Goal: Contribute content

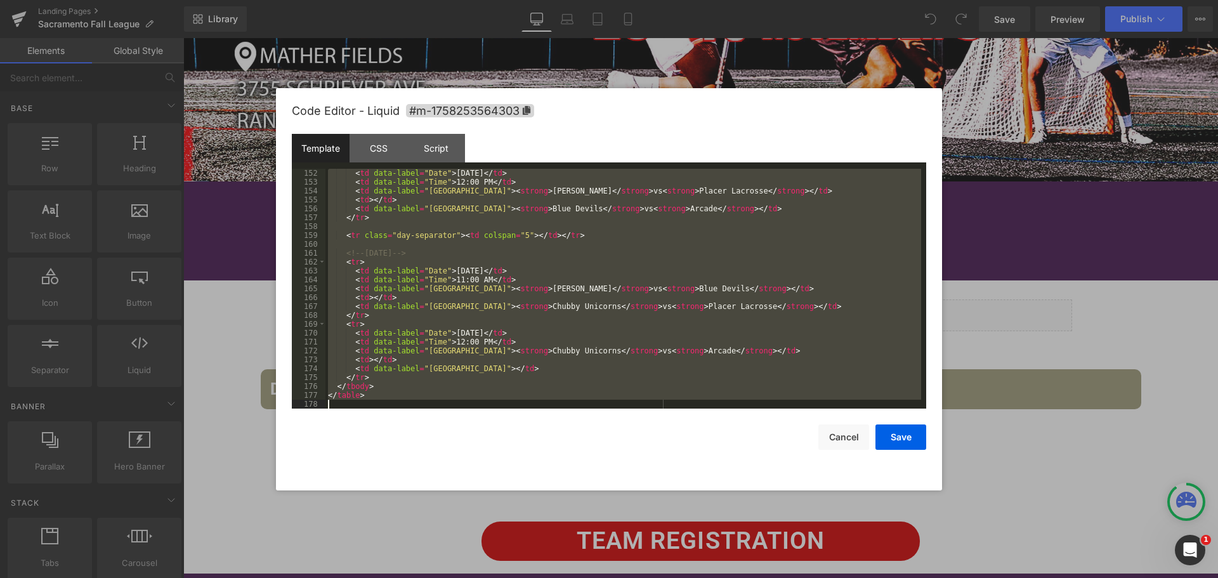
scroll to position [1341, 0]
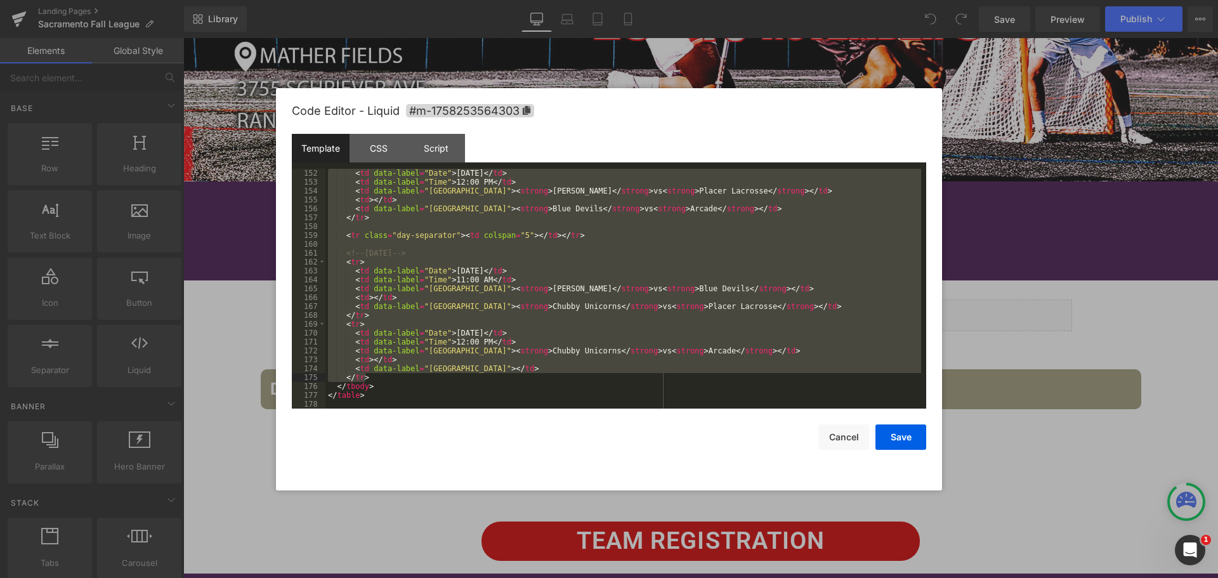
drag, startPoint x: 345, startPoint y: 209, endPoint x: 511, endPoint y: 379, distance: 238.1
click at [511, 379] on div "< td data-label = "Date" > [DATE] </ td > < td data-label = "Time" > 12:00 PM <…" at bounding box center [623, 297] width 596 height 257
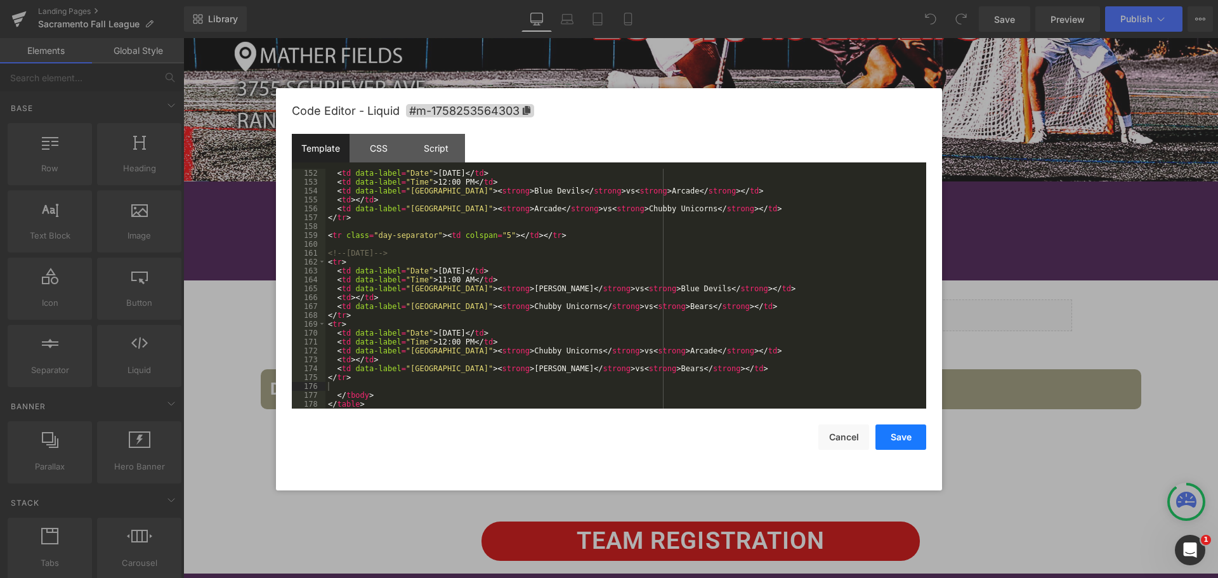
click at [901, 433] on button "Save" at bounding box center [900, 436] width 51 height 25
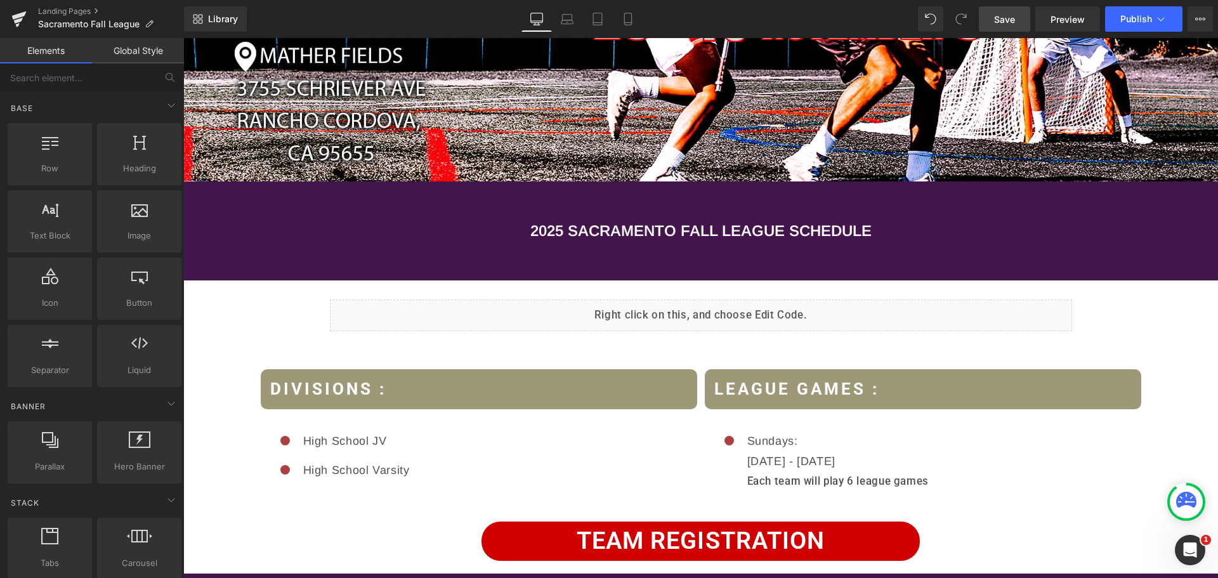
click at [1010, 20] on span "Save" at bounding box center [1004, 19] width 21 height 13
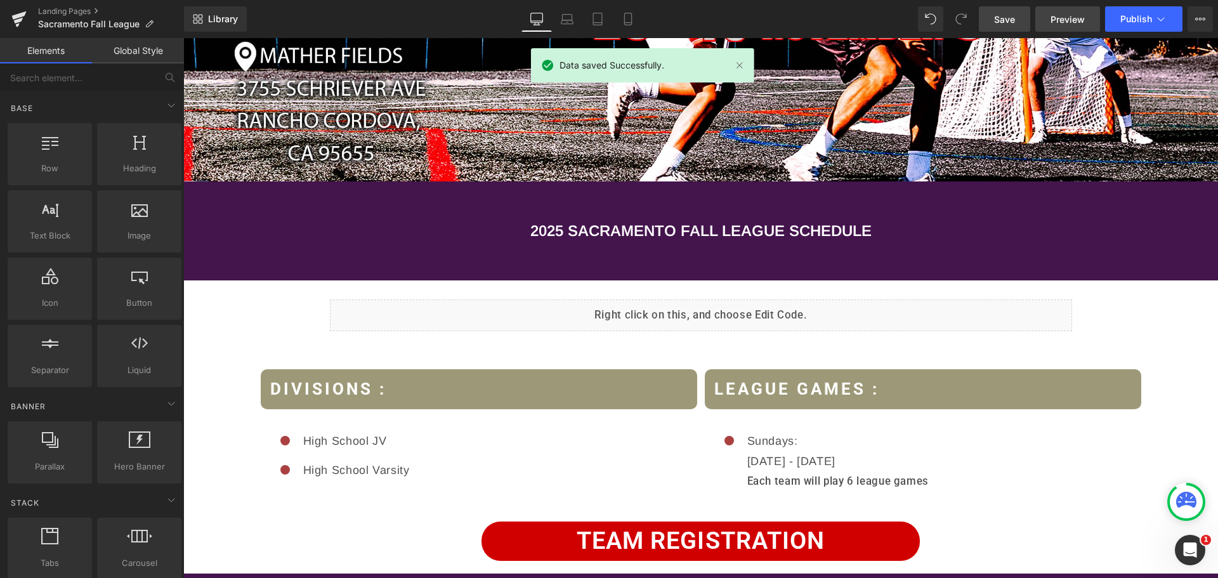
click at [1065, 23] on span "Preview" at bounding box center [1067, 19] width 34 height 13
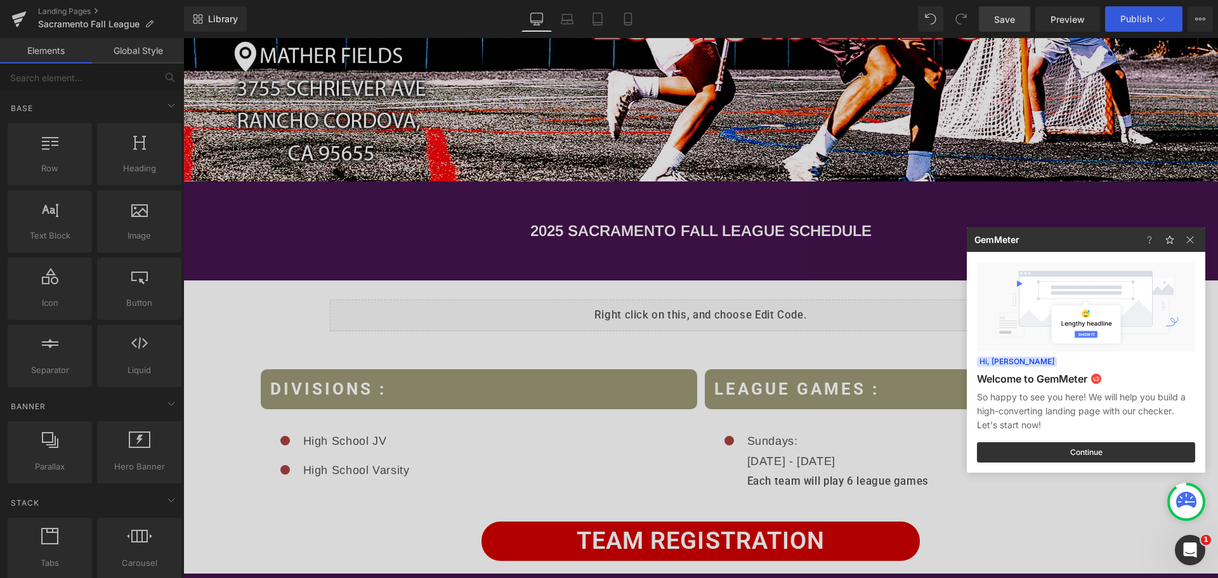
click at [601, 314] on div at bounding box center [609, 289] width 1218 height 578
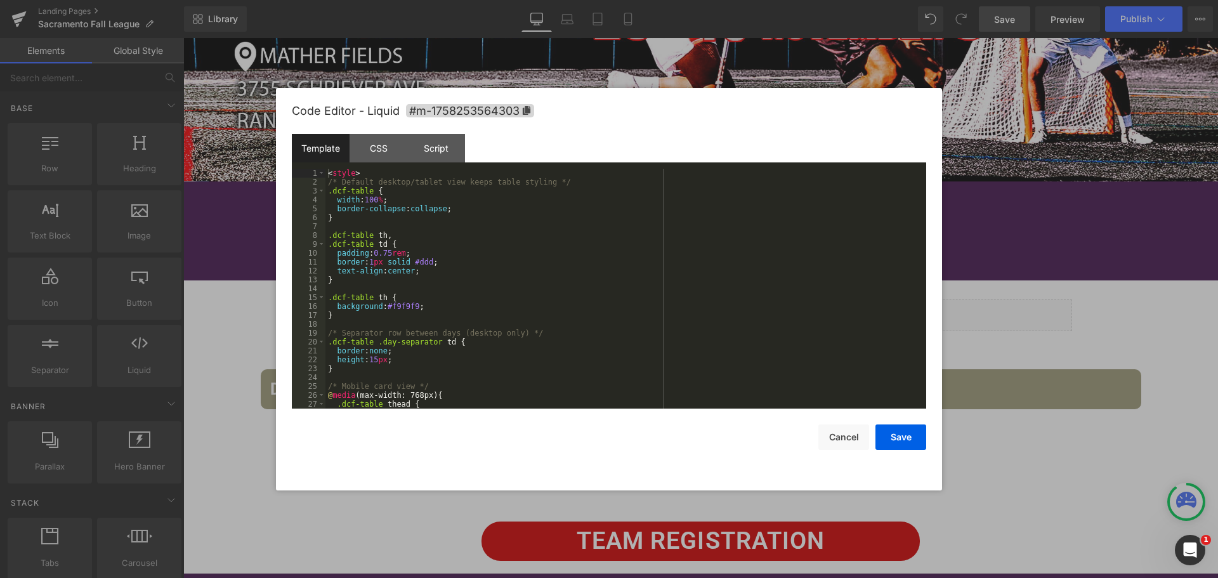
click at [599, 0] on div "You are previewing how the will restyle your page. You can not edit Elements in…" at bounding box center [609, 0] width 1218 height 0
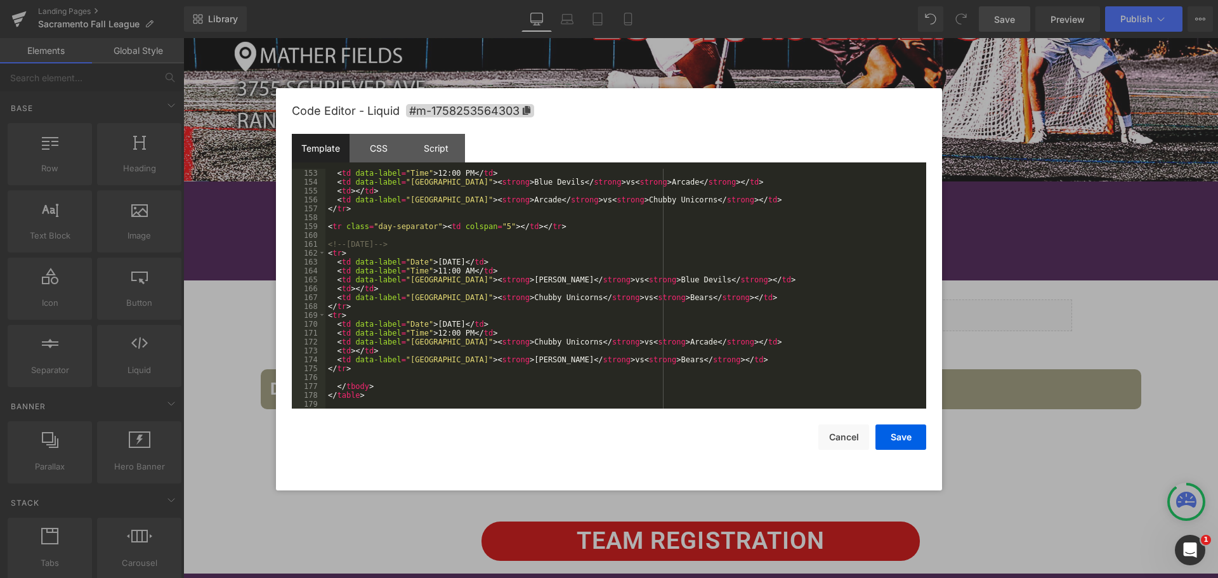
scroll to position [1235, 0]
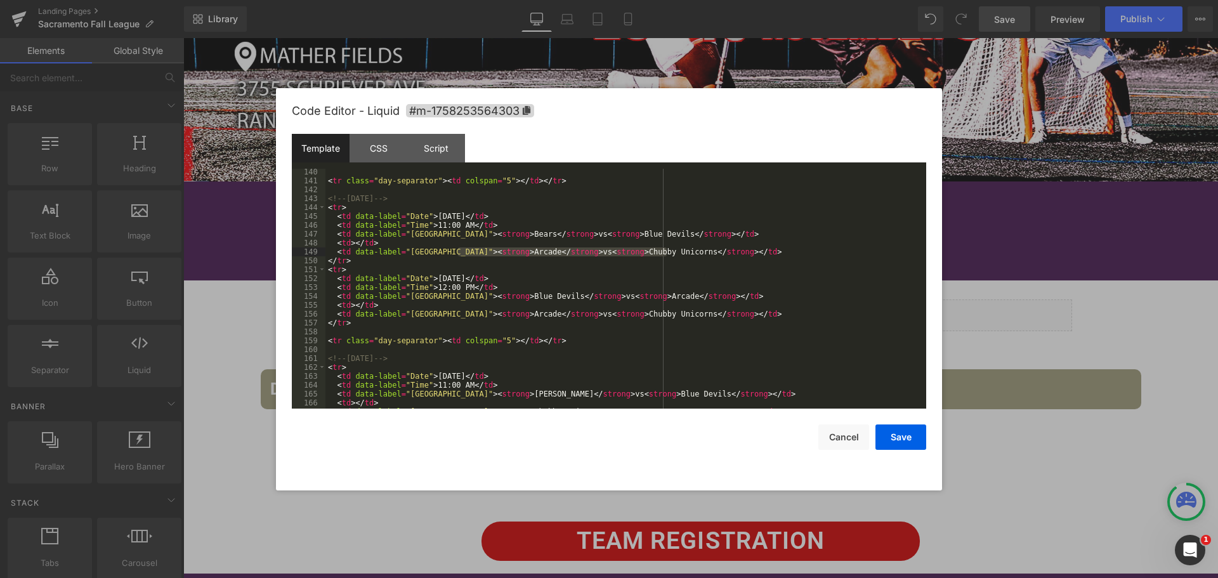
drag, startPoint x: 457, startPoint y: 250, endPoint x: 666, endPoint y: 250, distance: 209.3
click at [666, 250] on div "< tr class = "day-separator" > < td colspan = "5" > </ td > </ tr > <!-- [DATE]…" at bounding box center [623, 295] width 596 height 257
click at [704, 251] on div "< tr class = "day-separator" > < td colspan = "5" > </ td > </ tr > <!-- [DATE]…" at bounding box center [623, 295] width 596 height 257
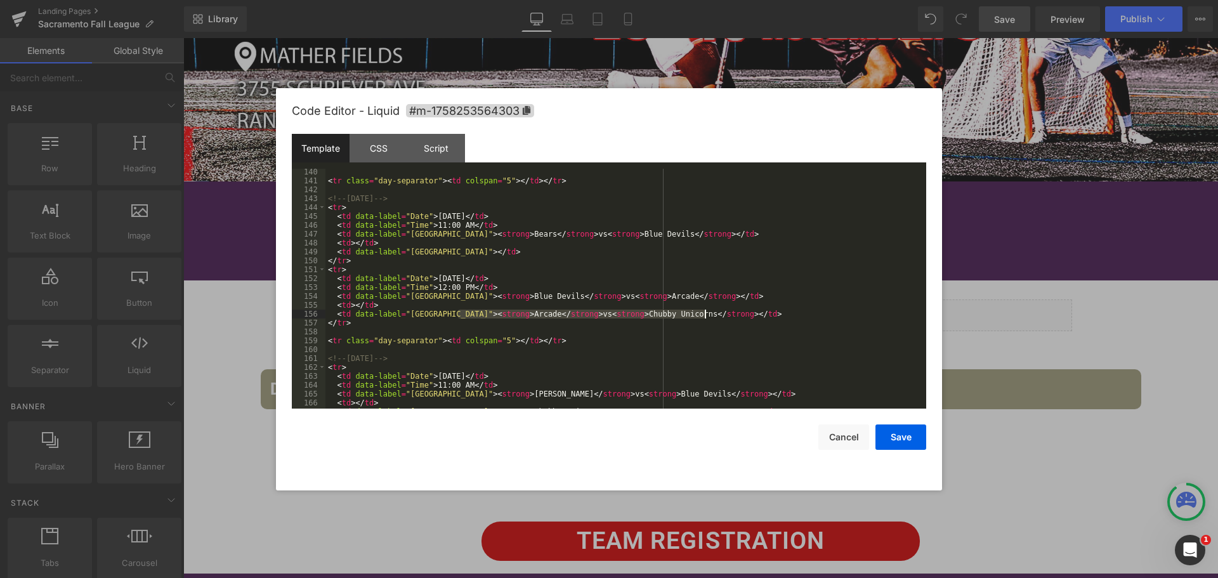
drag, startPoint x: 456, startPoint y: 313, endPoint x: 705, endPoint y: 312, distance: 248.6
click at [705, 312] on div "< tr class = "day-separator" > < td colspan = "5" > </ td > </ tr > <!-- [DATE]…" at bounding box center [623, 295] width 596 height 257
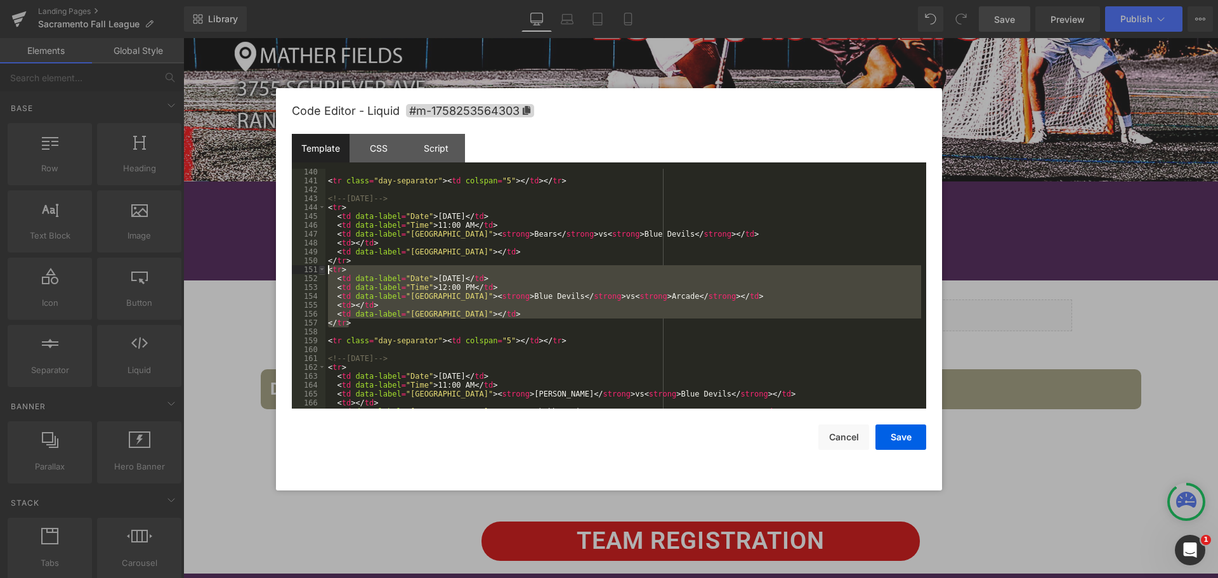
drag, startPoint x: 354, startPoint y: 320, endPoint x: 324, endPoint y: 271, distance: 57.8
click at [324, 271] on pre "140 141 142 143 144 145 146 147 148 149 150 151 152 153 154 155 156 157 158 159…" at bounding box center [609, 289] width 634 height 240
click at [354, 316] on div "< tr class = "day-separator" > < td colspan = "5" > </ td > </ tr > <!-- [DATE]…" at bounding box center [623, 289] width 596 height 240
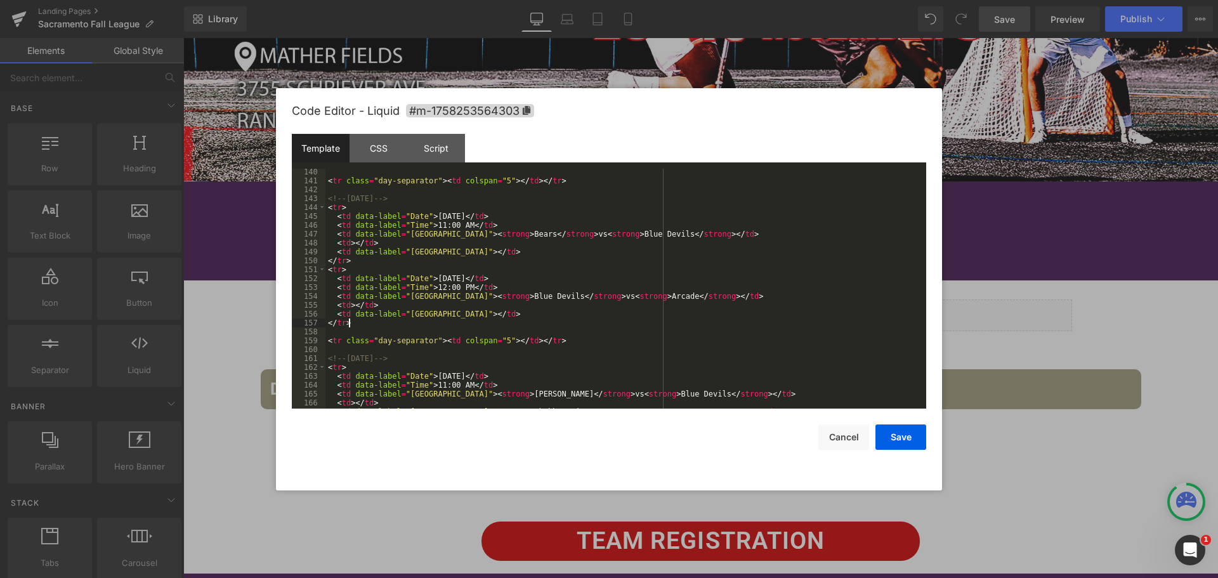
click at [355, 321] on div "< tr class = "day-separator" > < td colspan = "5" > </ td > </ tr > <!-- [DATE]…" at bounding box center [623, 295] width 596 height 257
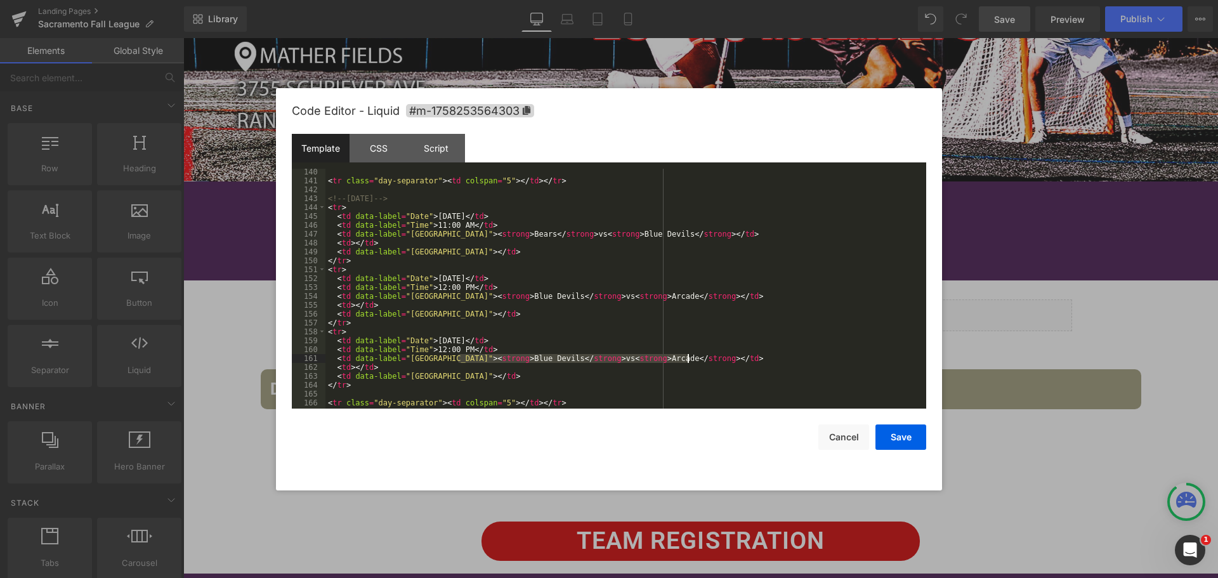
drag, startPoint x: 457, startPoint y: 356, endPoint x: 687, endPoint y: 361, distance: 230.3
click at [687, 361] on div "< tr class = "day-separator" > < td colspan = "5" > </ td > </ tr > <!-- [DATE]…" at bounding box center [623, 295] width 596 height 257
click at [437, 349] on div "< tr class = "day-separator" > < td colspan = "5" > </ td > </ tr > <!-- [DATE]…" at bounding box center [623, 295] width 596 height 257
click at [892, 445] on button "Save" at bounding box center [900, 436] width 51 height 25
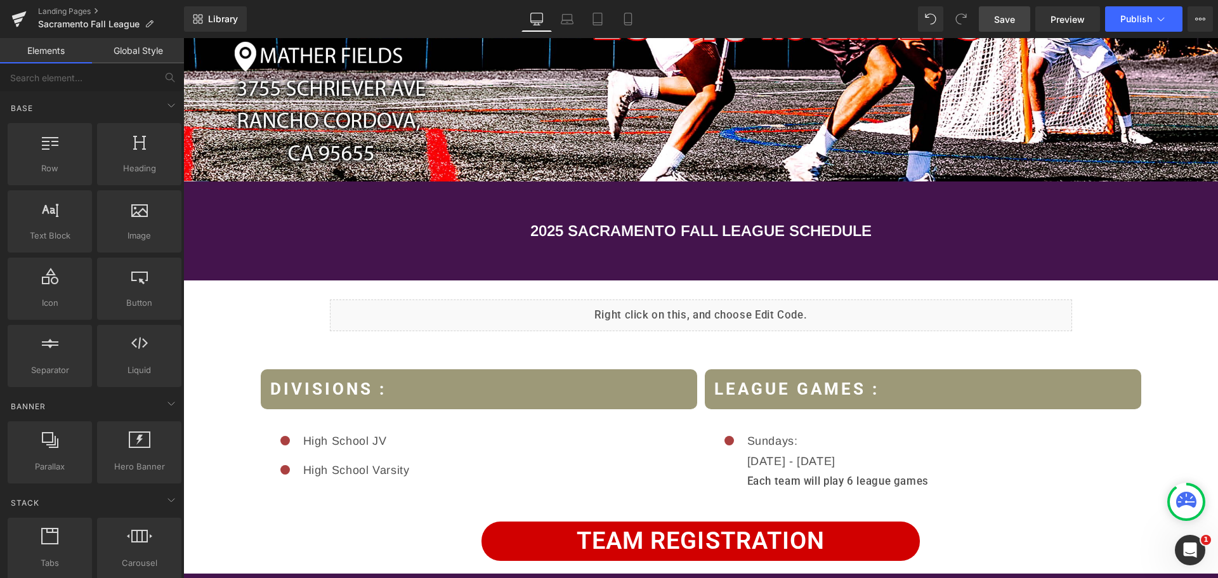
click at [1001, 11] on link "Save" at bounding box center [1004, 18] width 51 height 25
click at [1124, 20] on span "Publish" at bounding box center [1136, 19] width 32 height 10
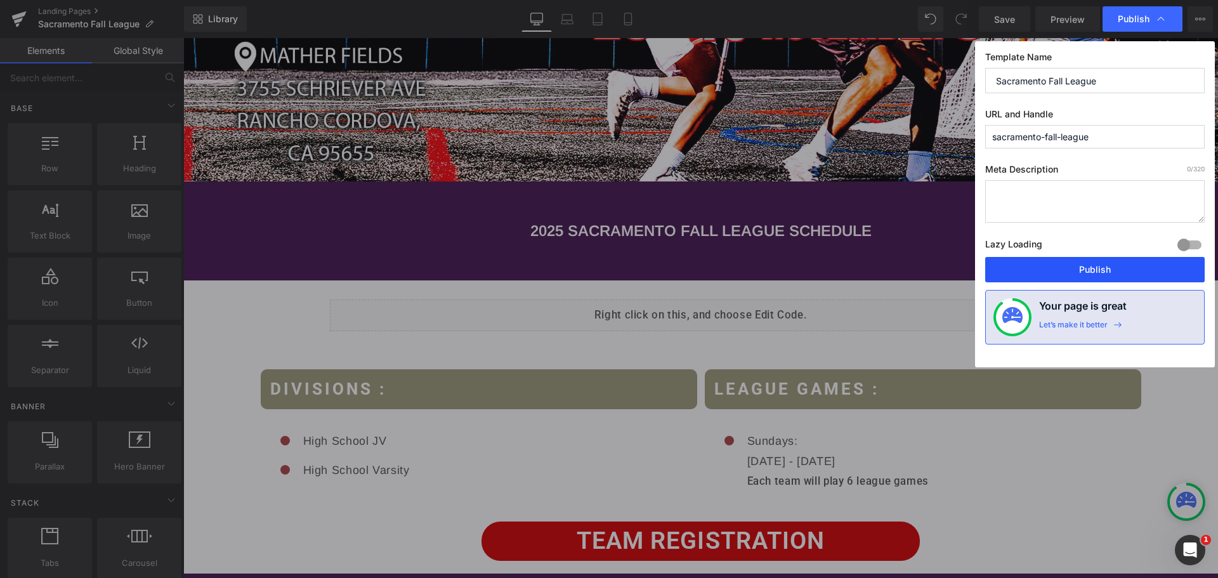
click at [1085, 267] on button "Publish" at bounding box center [1094, 269] width 219 height 25
